Goal: Task Accomplishment & Management: Use online tool/utility

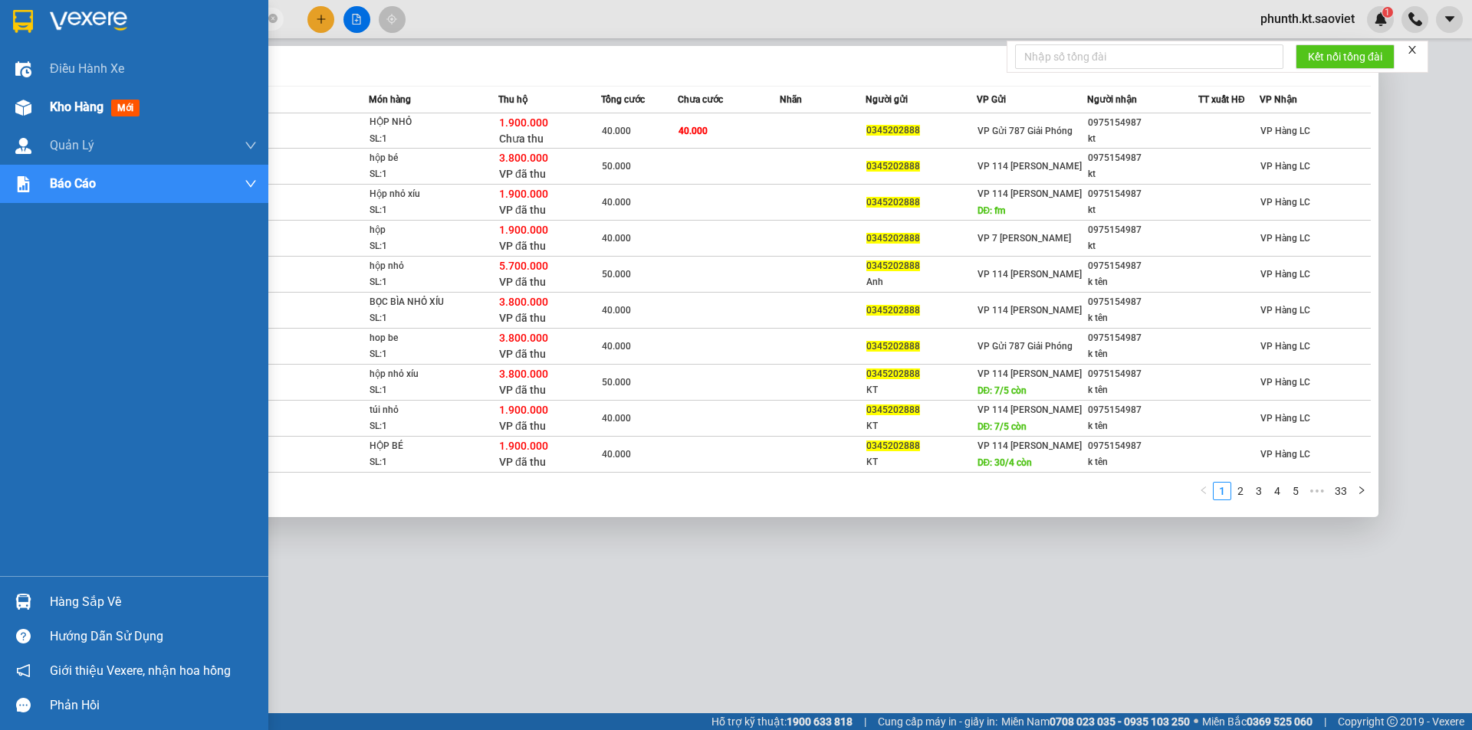
click at [72, 105] on span "Kho hàng" at bounding box center [77, 107] width 54 height 15
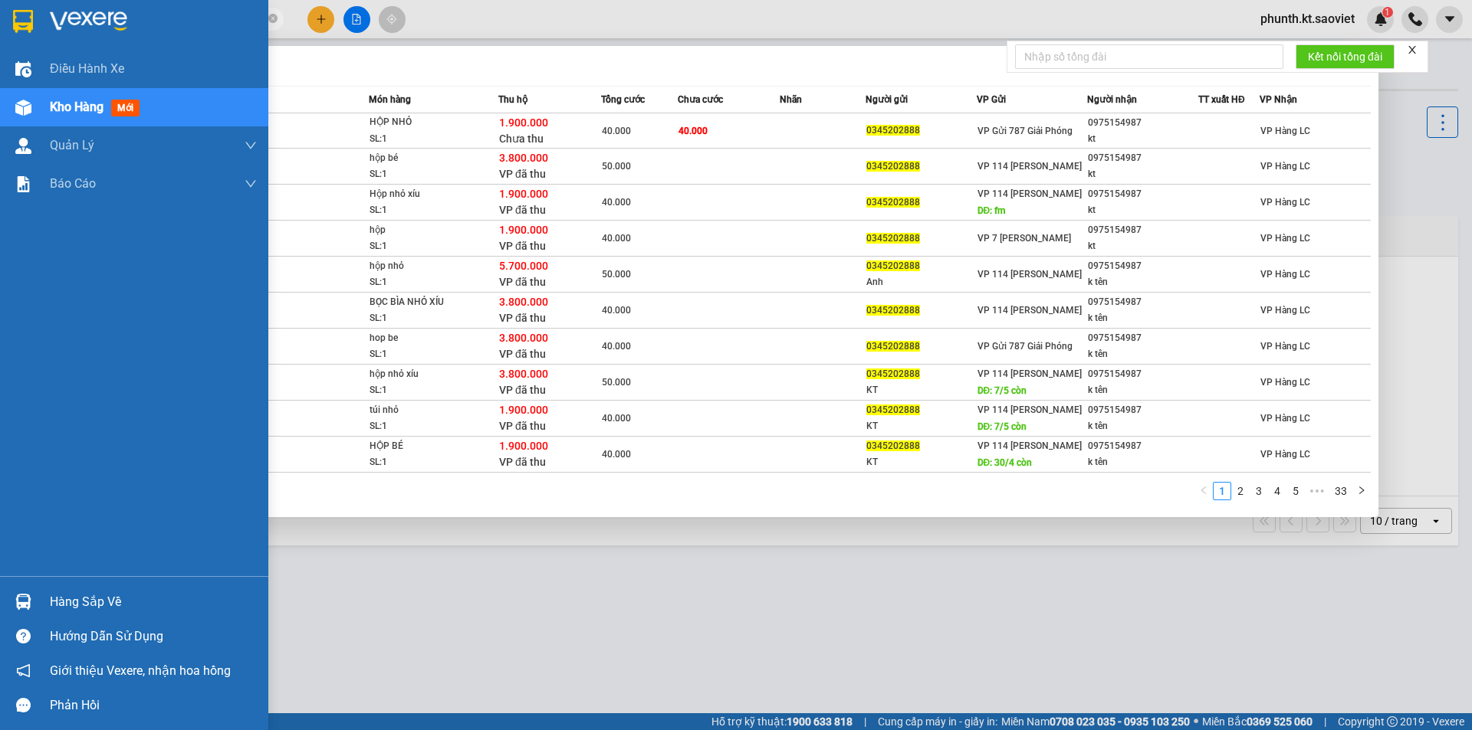
click at [44, 102] on div "Kho hàng mới" at bounding box center [134, 107] width 268 height 38
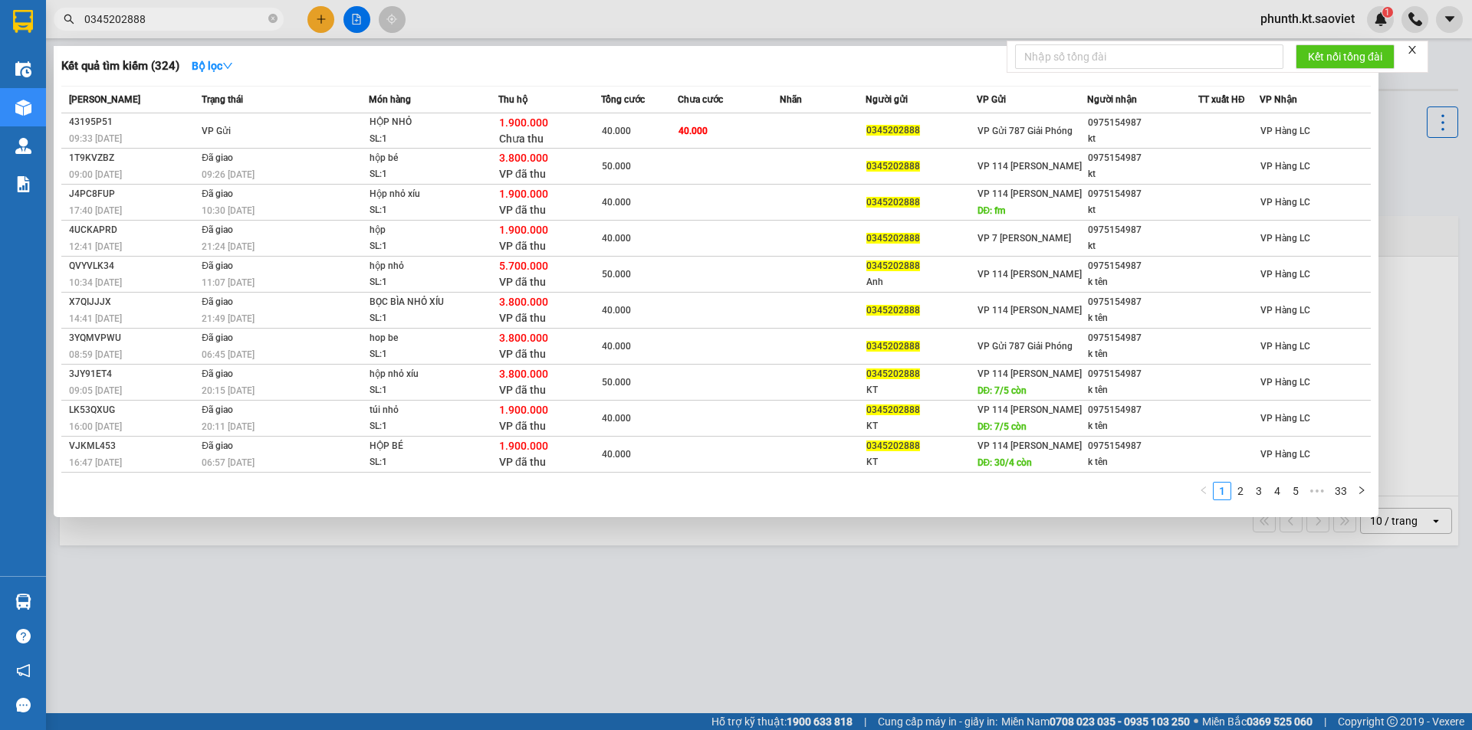
click at [158, 16] on input "0345202888" at bounding box center [174, 19] width 181 height 17
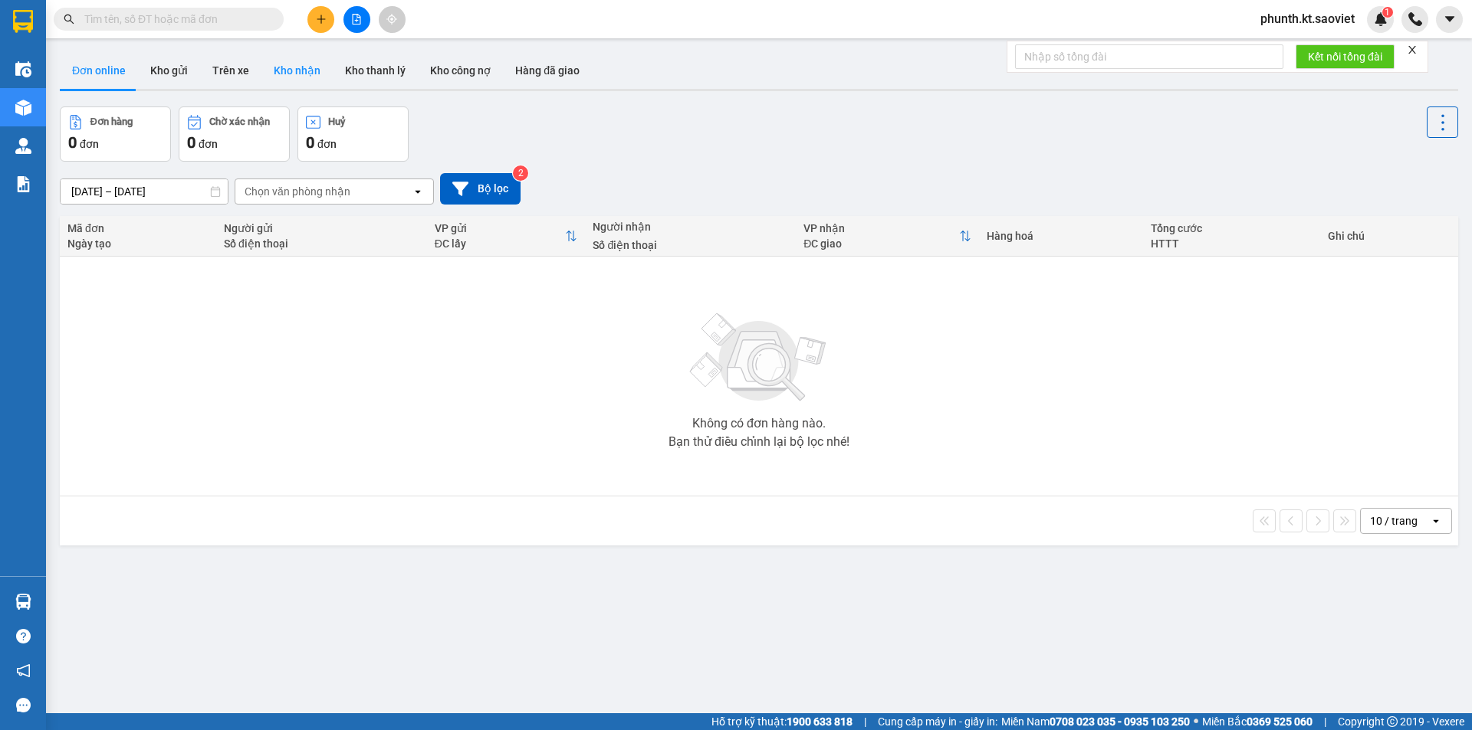
click at [274, 63] on button "Kho nhận" at bounding box center [296, 70] width 71 height 37
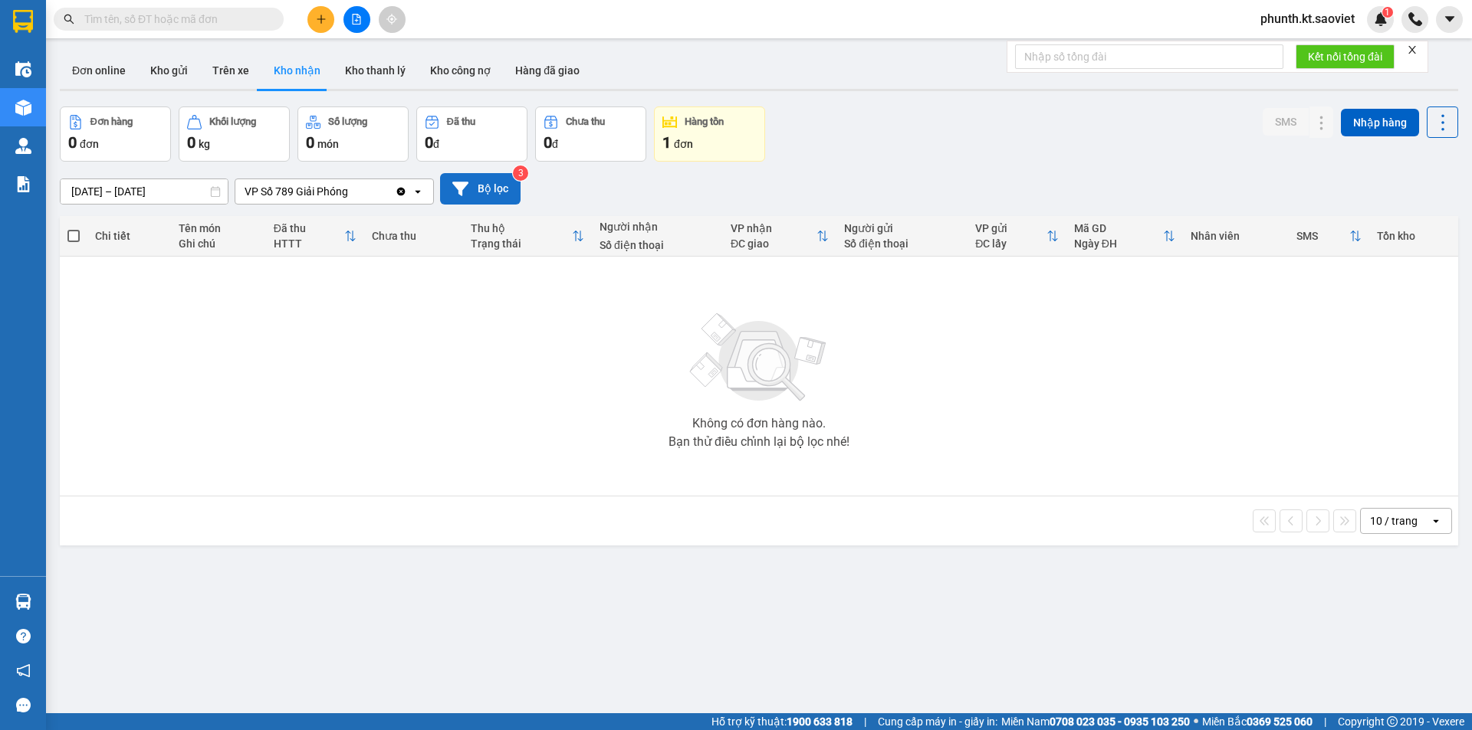
click at [468, 184] on button "Bộ lọc" at bounding box center [480, 188] width 80 height 31
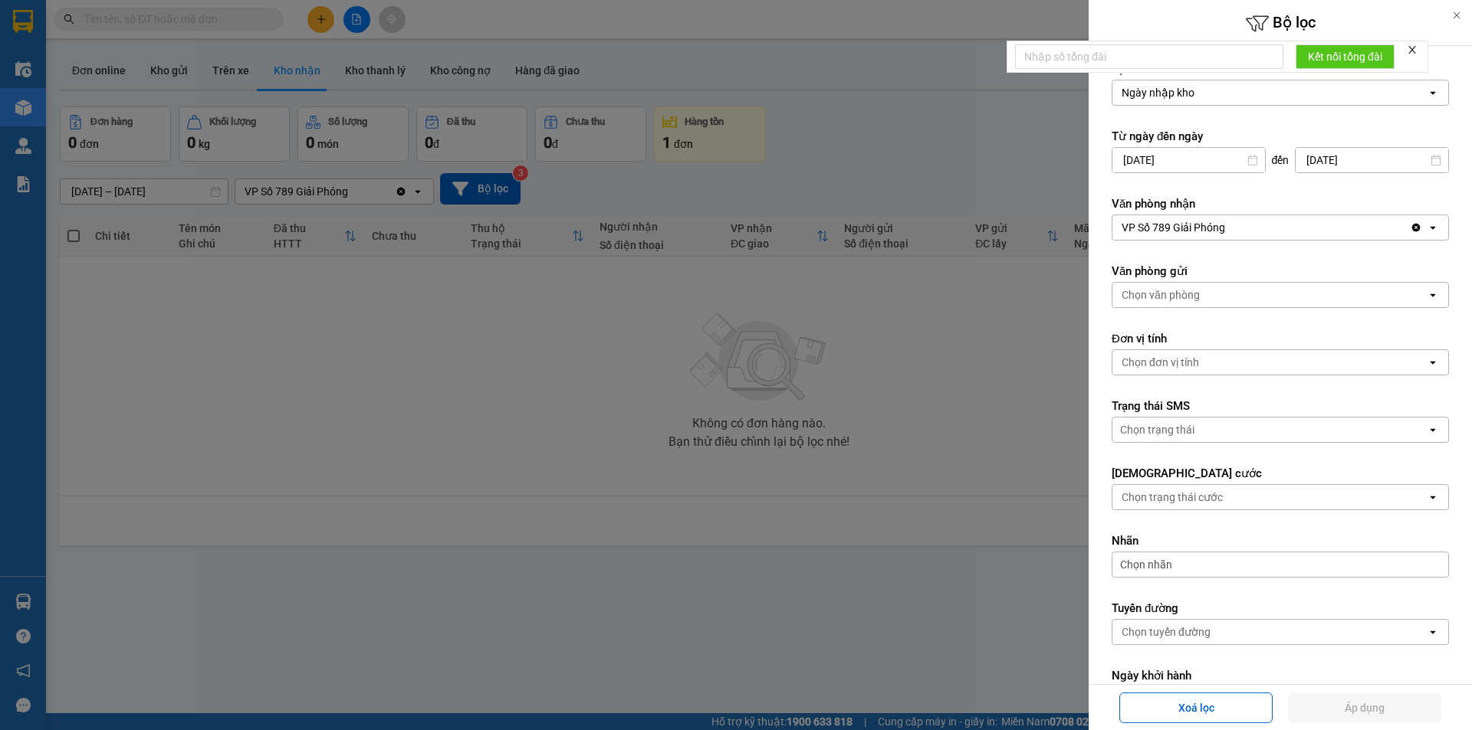
click at [1203, 94] on div "Ngày nhập kho" at bounding box center [1269, 92] width 314 height 25
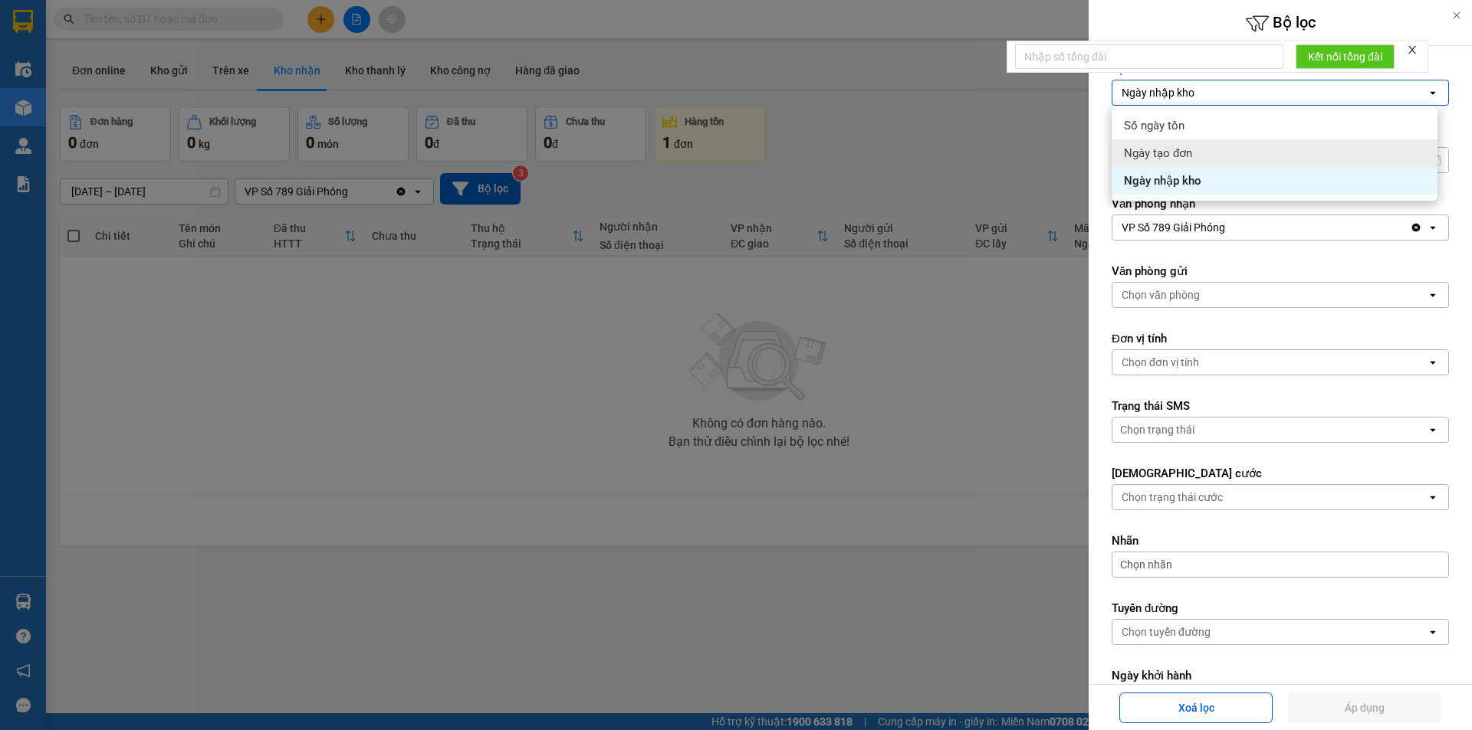
click at [1184, 154] on span "Ngày tạo đơn" at bounding box center [1158, 153] width 68 height 15
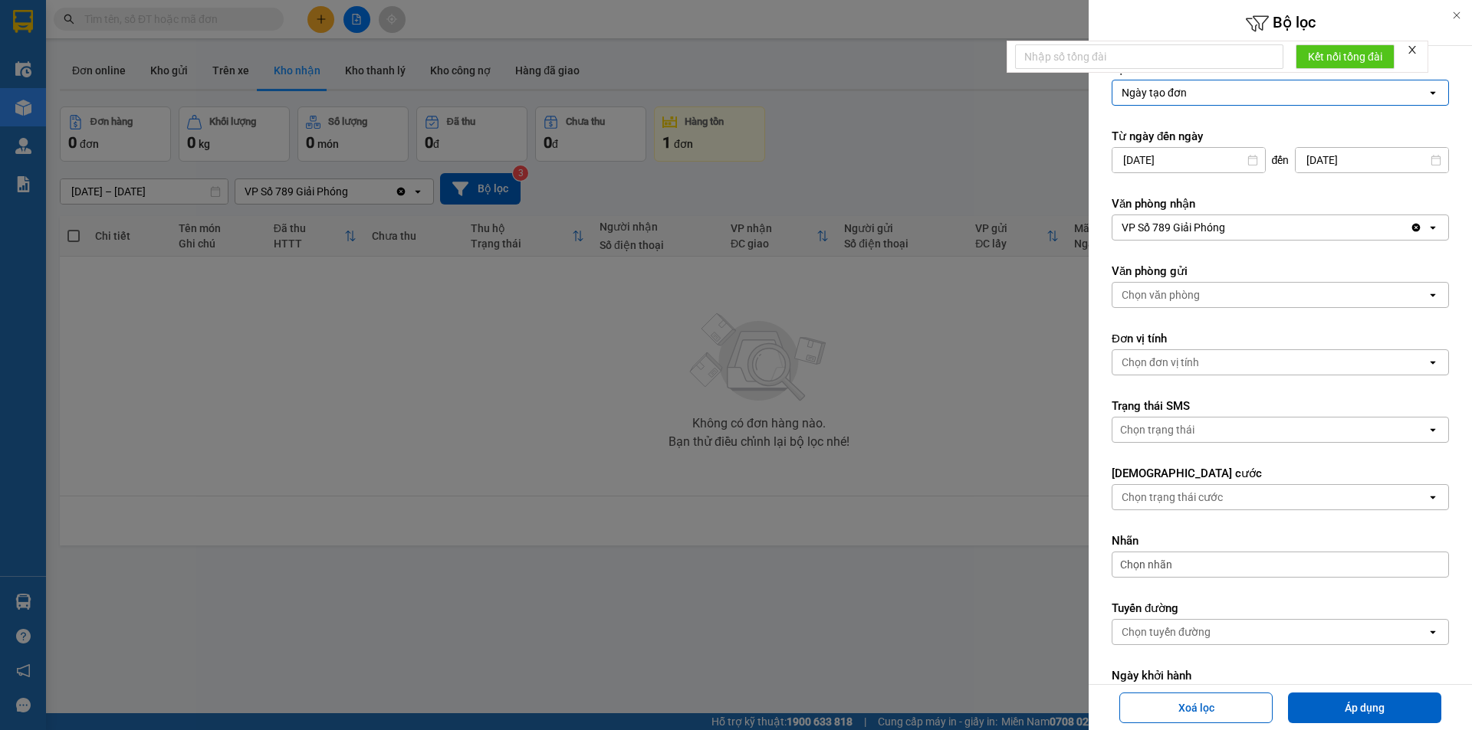
click at [1192, 161] on input "[DATE]" at bounding box center [1188, 160] width 153 height 25
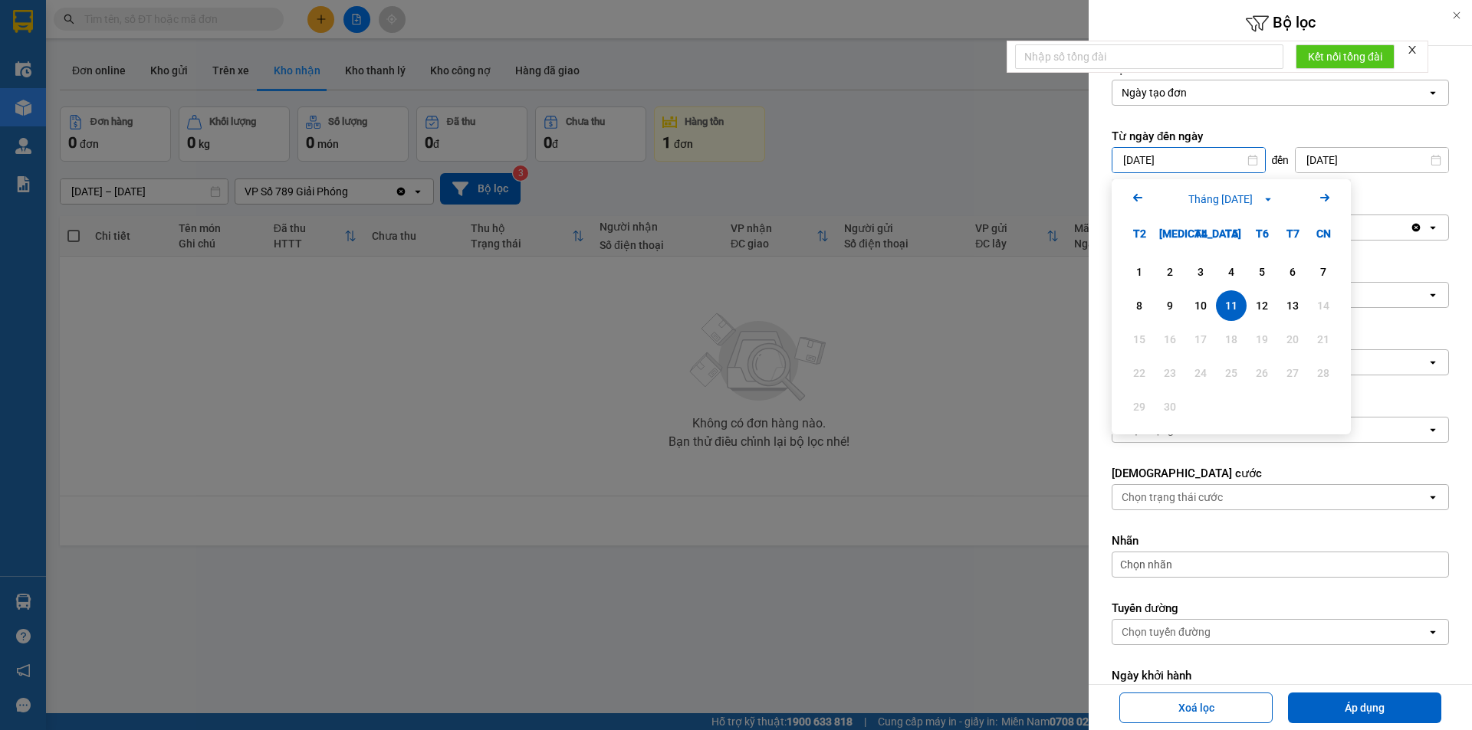
click at [1192, 161] on input "[DATE]" at bounding box center [1188, 160] width 153 height 25
type input "[DATE]"
click at [1426, 228] on icon "open" at bounding box center [1432, 228] width 12 height 12
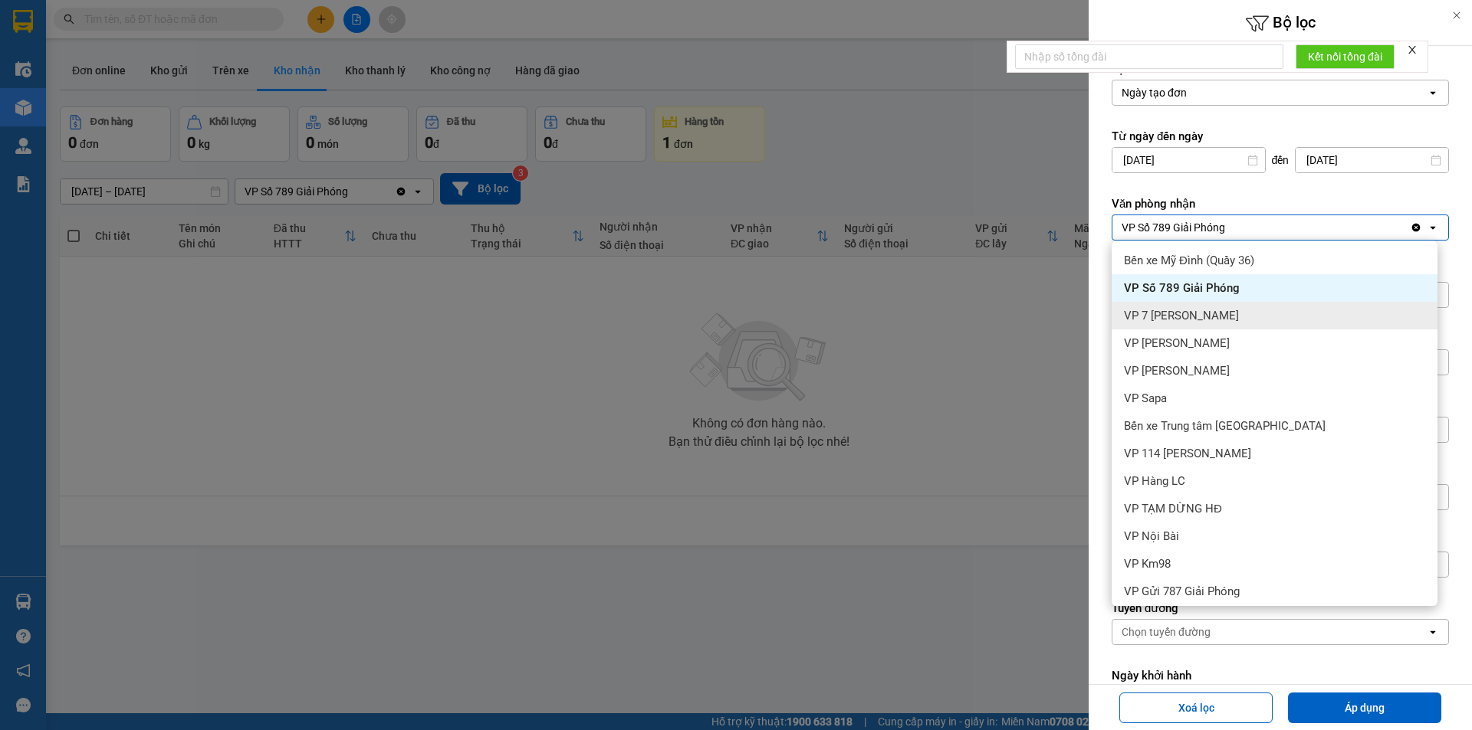
click at [1233, 318] on div "VP 7 [PERSON_NAME]" at bounding box center [1274, 316] width 326 height 28
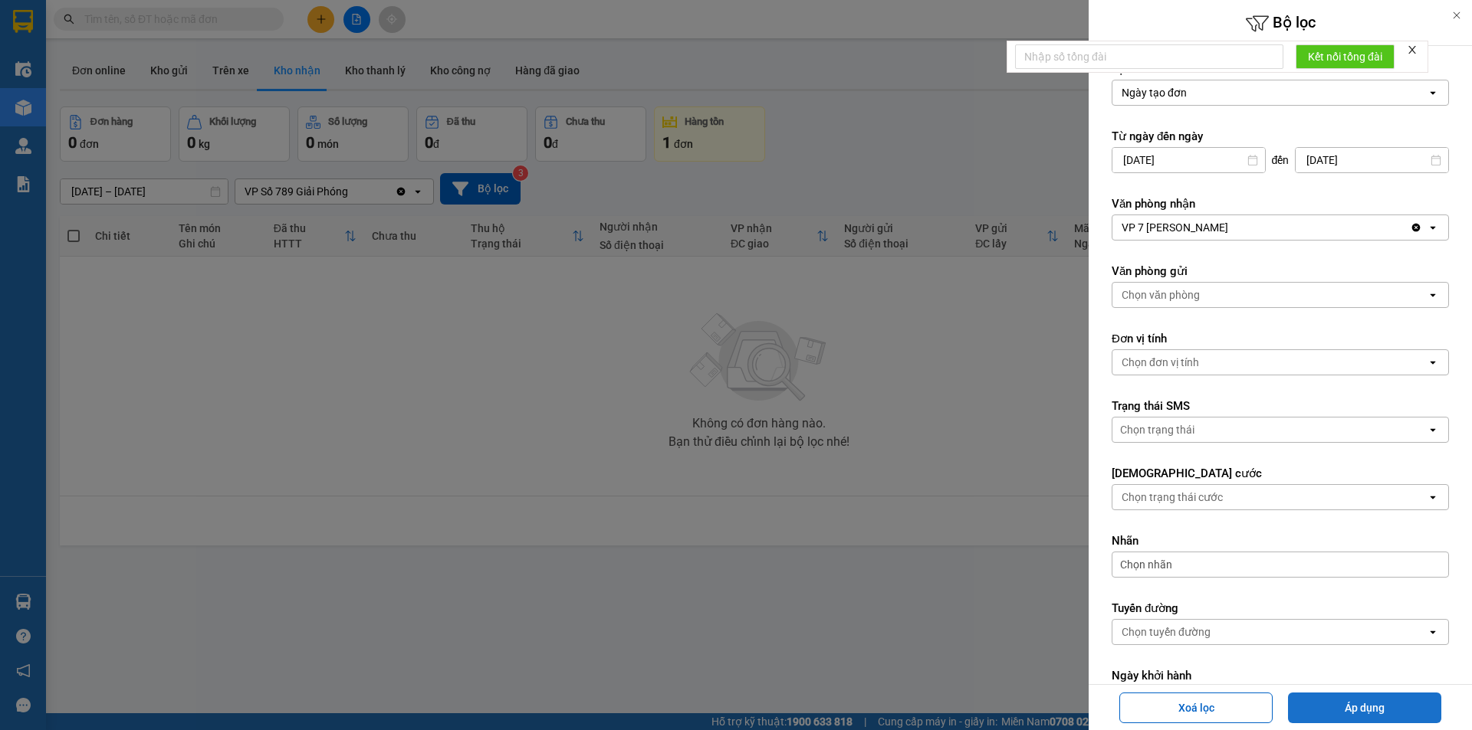
click at [1368, 706] on button "Áp dụng" at bounding box center [1364, 708] width 153 height 31
type input "[DATE] – [DATE]"
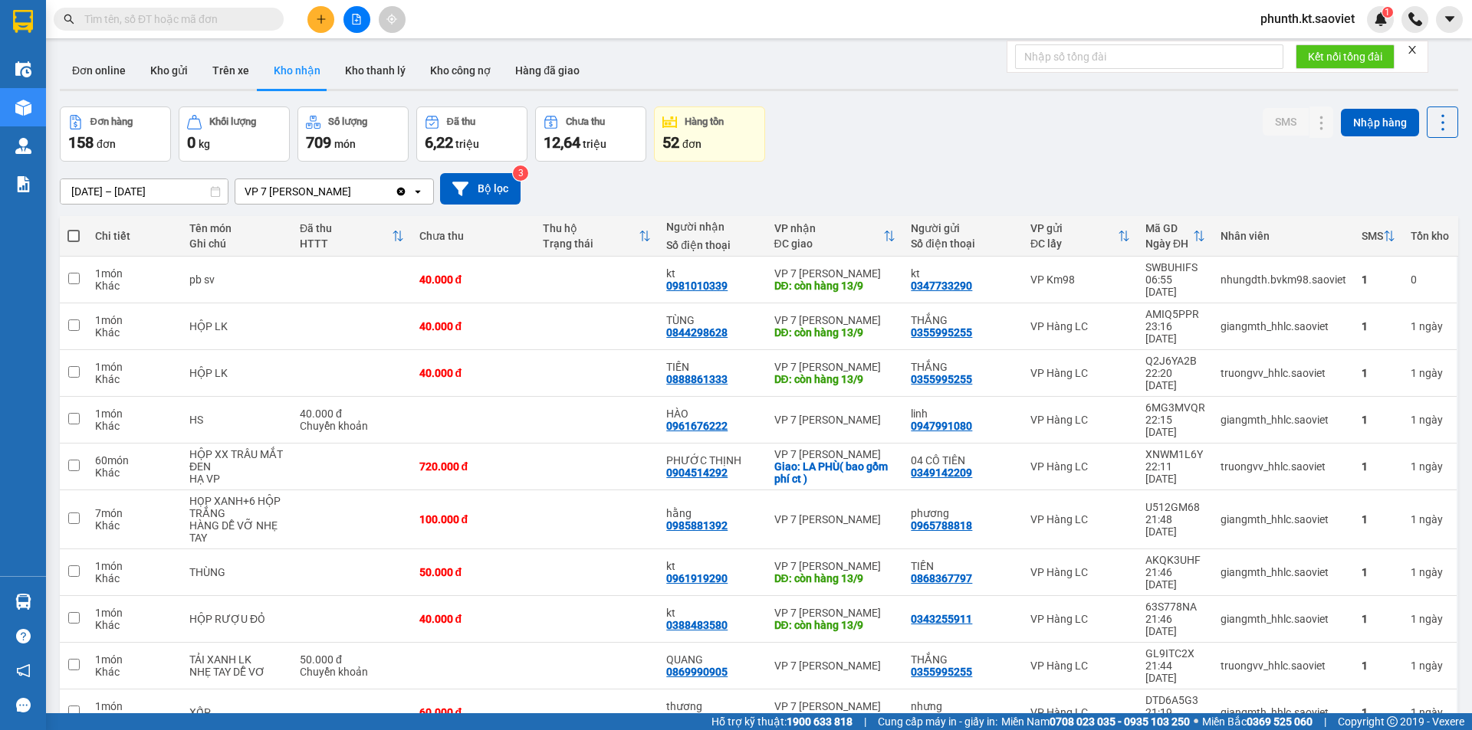
click at [1400, 642] on span "100 / trang" at bounding box center [1387, 641] width 55 height 15
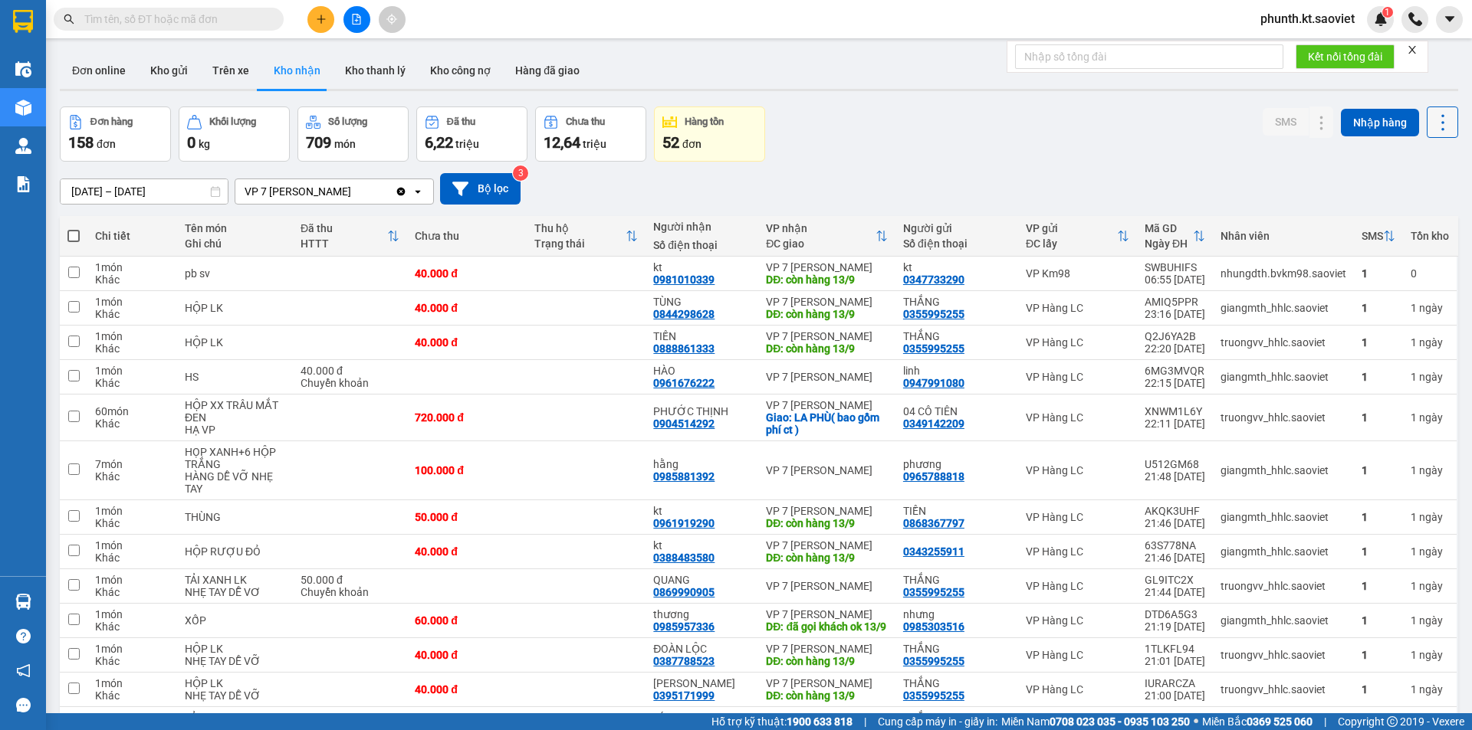
click at [1432, 119] on icon at bounding box center [1442, 122] width 21 height 21
click at [1397, 165] on span "Xuất excel" at bounding box center [1412, 163] width 49 height 15
